Goal: Information Seeking & Learning: Learn about a topic

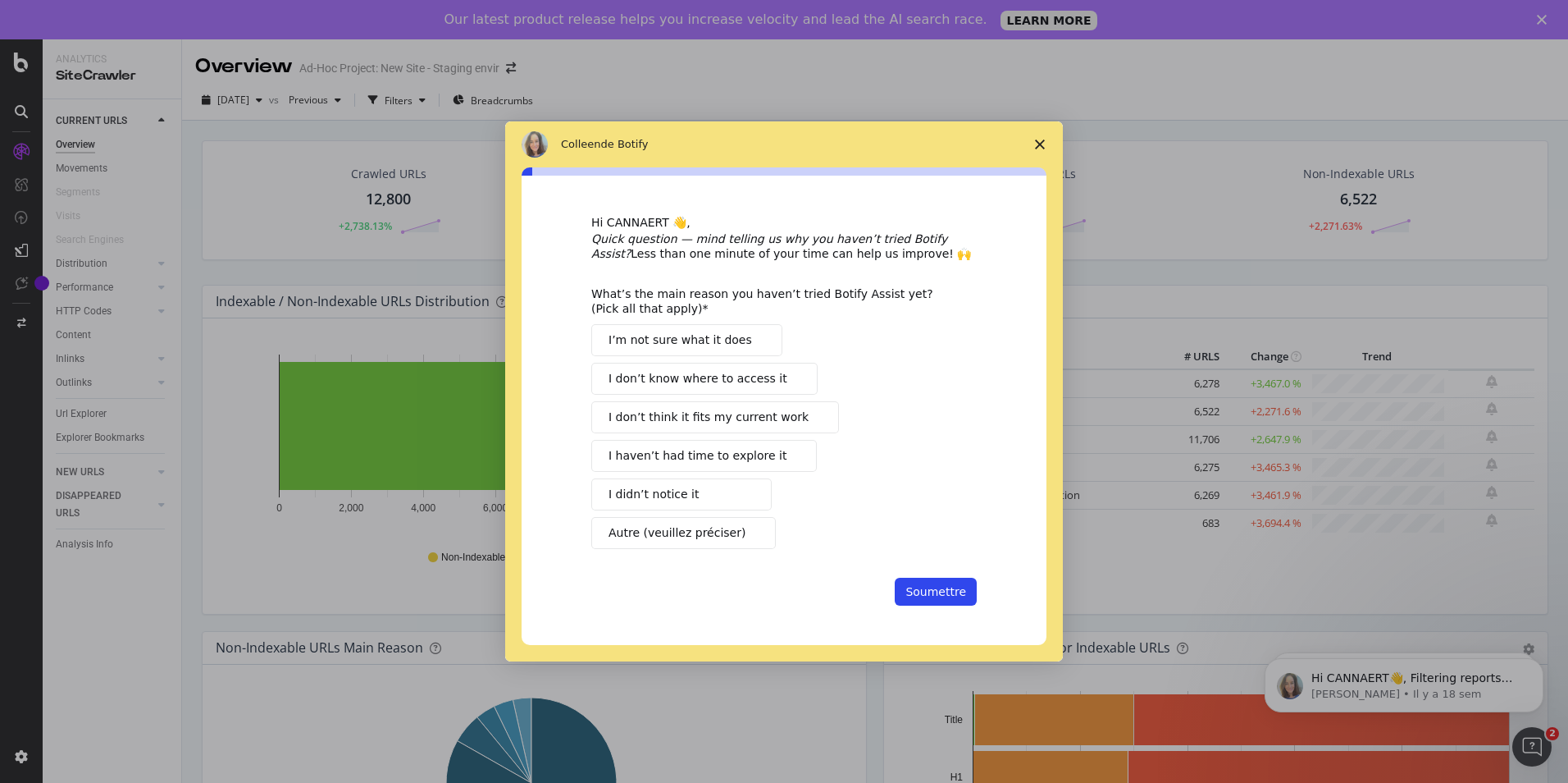
click at [1038, 139] on span "Fermer l'enquête" at bounding box center [1039, 144] width 46 height 46
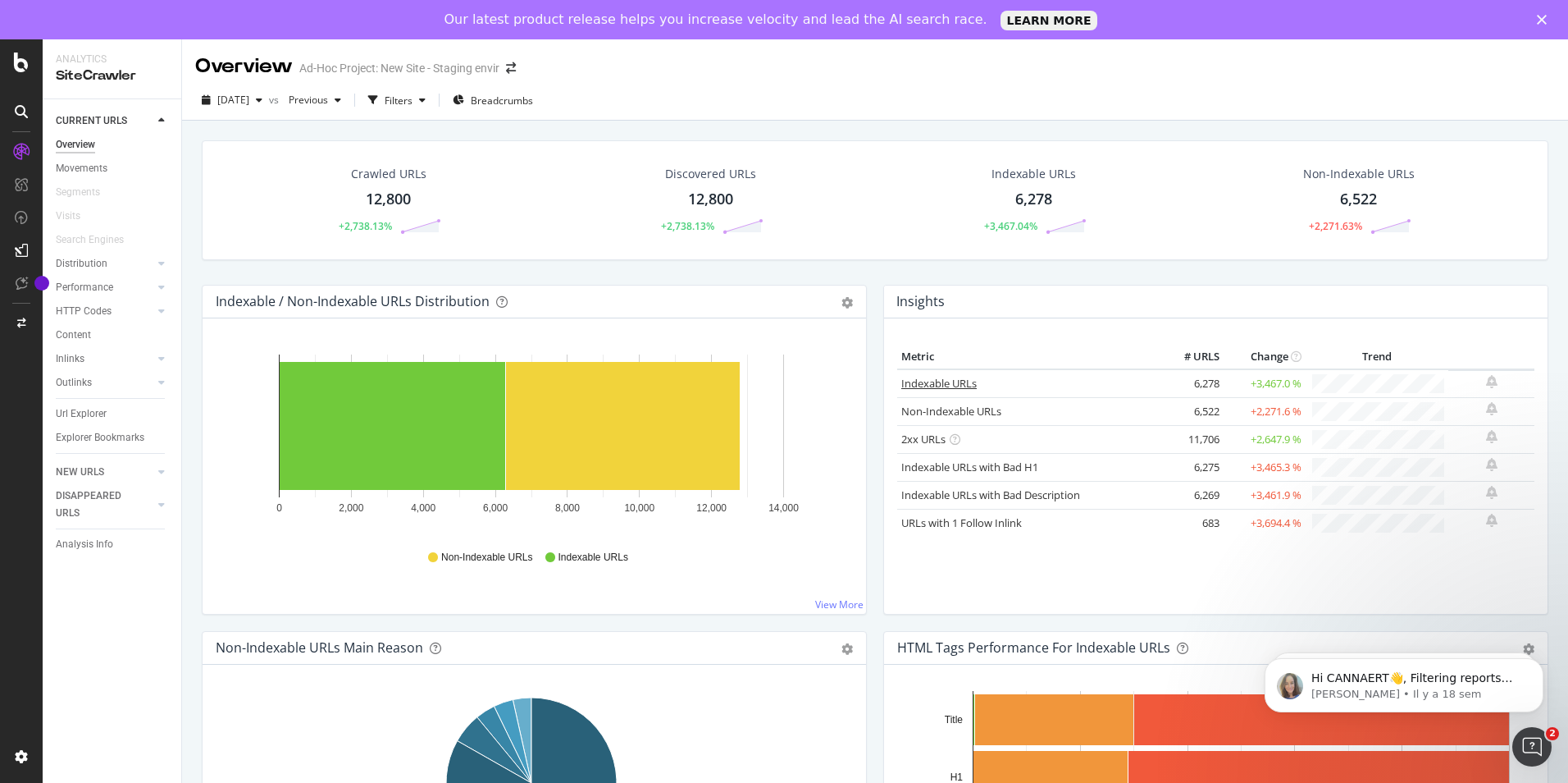
click at [928, 379] on link "Indexable URLs" at bounding box center [938, 382] width 76 height 15
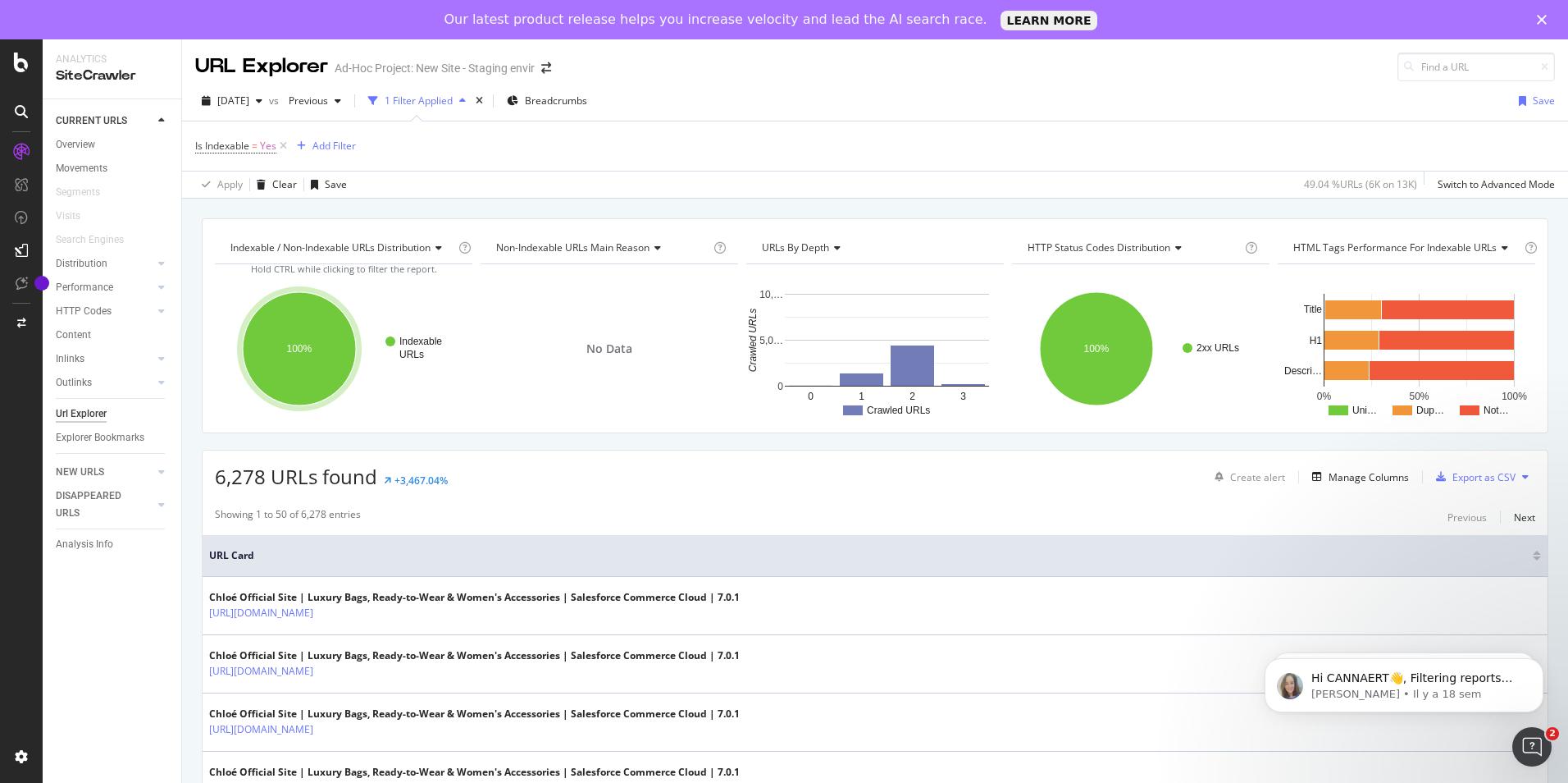
click at [148, 657] on div "CURRENT URLS Overview Movements Segments Visits Search Engines Distribution Top…" at bounding box center [111, 461] width 139 height 723
click at [124, 676] on div "CURRENT URLS Overview Movements Segments Visits Search Engines Distribution Top…" at bounding box center [111, 461] width 139 height 723
click at [139, 714] on div "CURRENT URLS Overview Movements Segments Visits Search Engines Distribution Top…" at bounding box center [111, 461] width 139 height 723
click at [289, 140] on icon at bounding box center [283, 146] width 14 height 17
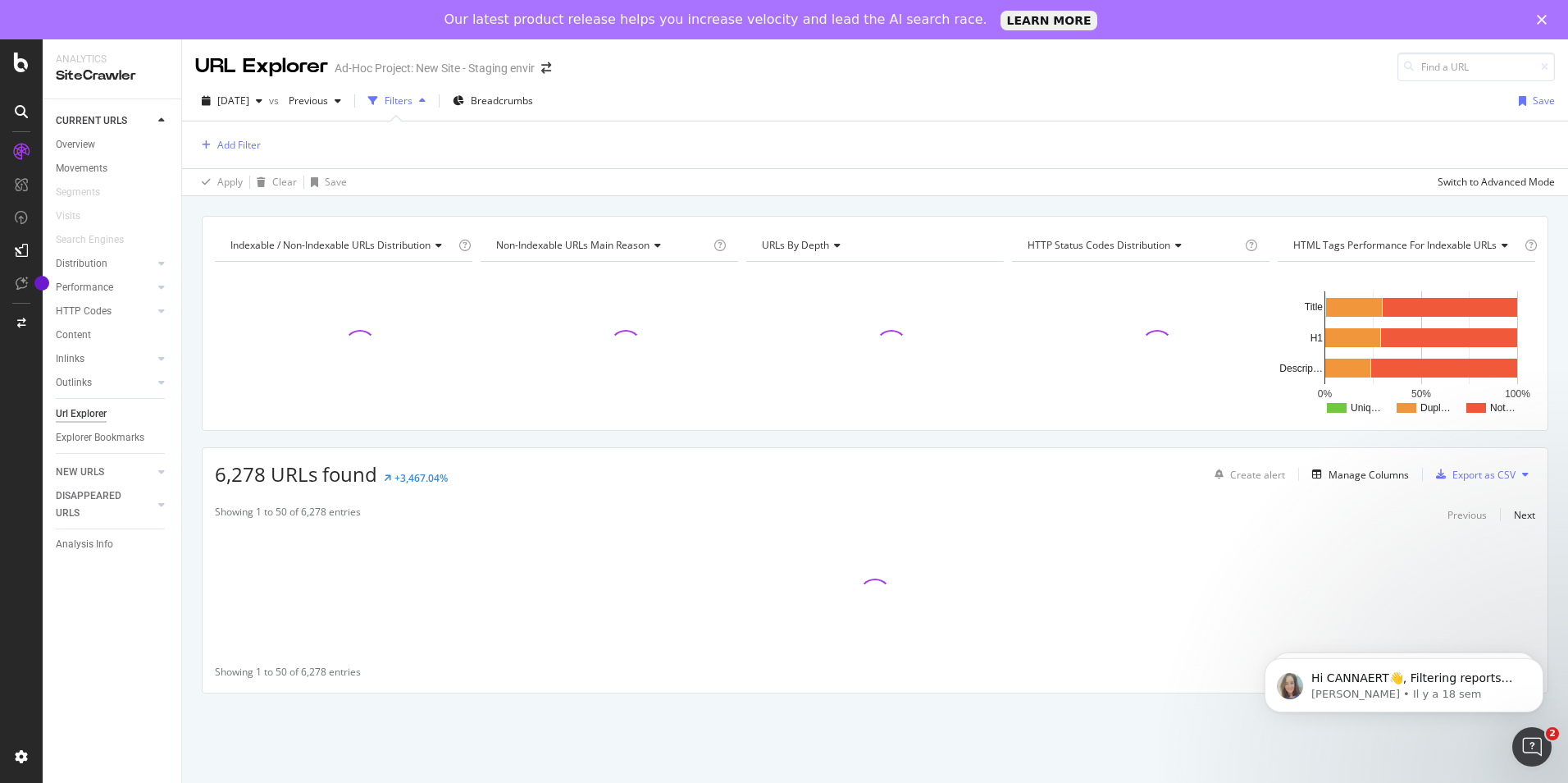
click at [145, 725] on div "CURRENT URLS Overview Movements Segments Visits Search Engines Distribution Top…" at bounding box center [111, 461] width 139 height 723
